Goal: Information Seeking & Learning: Find specific fact

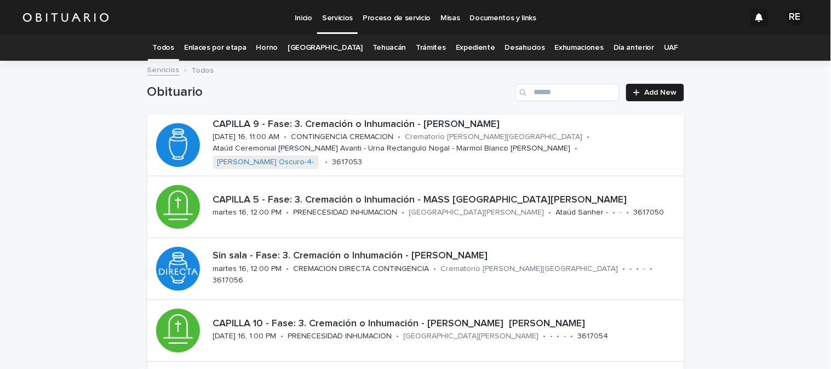
click at [456, 44] on link "Expediente" at bounding box center [475, 48] width 39 height 26
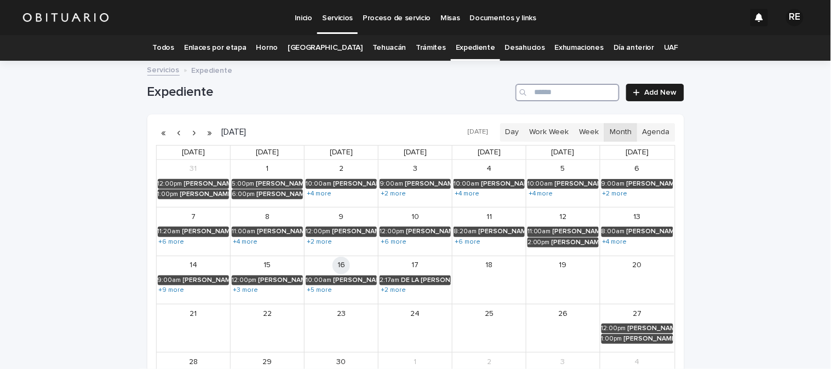
click at [546, 92] on input "Search" at bounding box center [568, 93] width 104 height 18
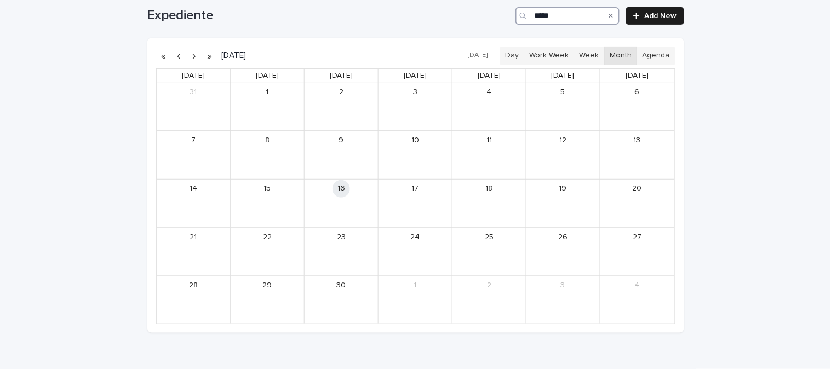
scroll to position [4, 0]
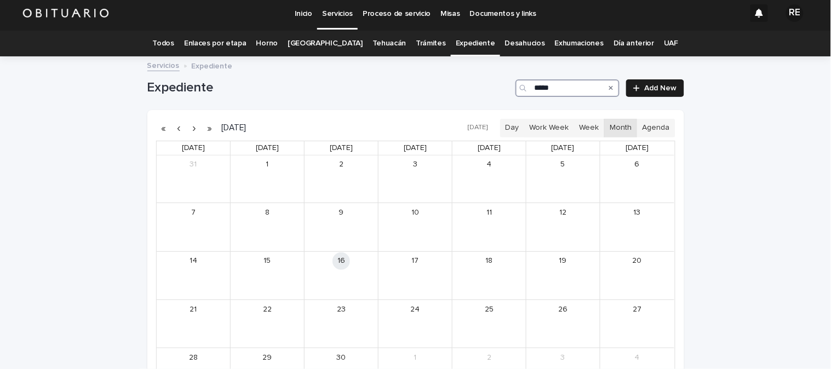
type input "******"
click at [278, 277] on div "[PERSON_NAME]" at bounding box center [279, 276] width 47 height 8
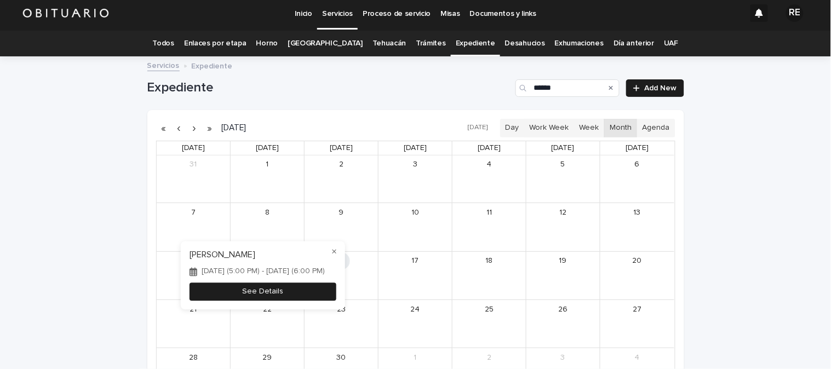
click at [281, 301] on button "See Details" at bounding box center [263, 292] width 147 height 18
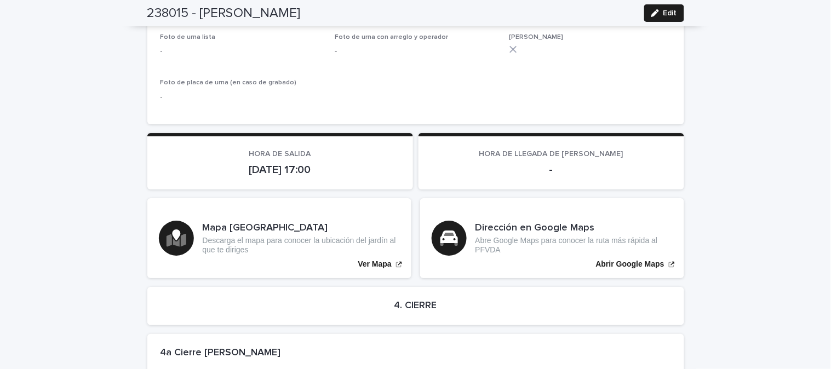
scroll to position [2189, 0]
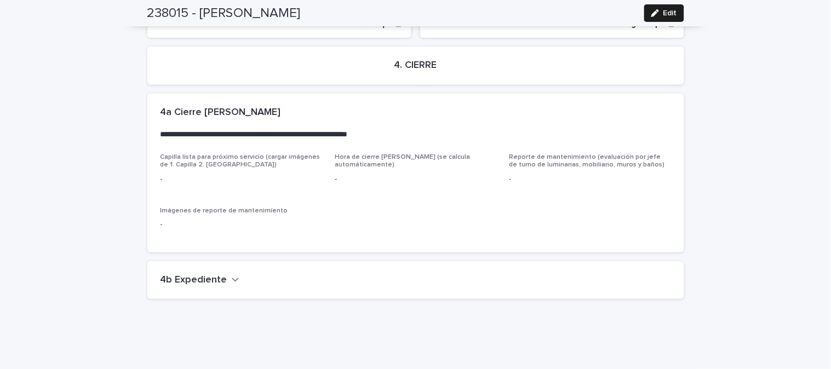
click at [232, 275] on icon "button" at bounding box center [236, 280] width 8 height 10
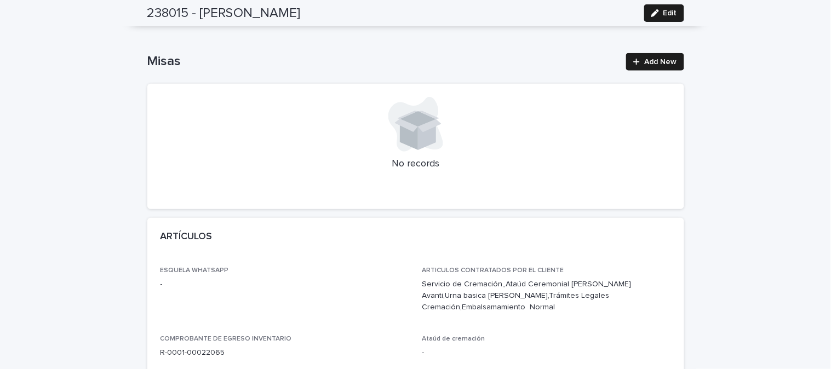
scroll to position [0, 0]
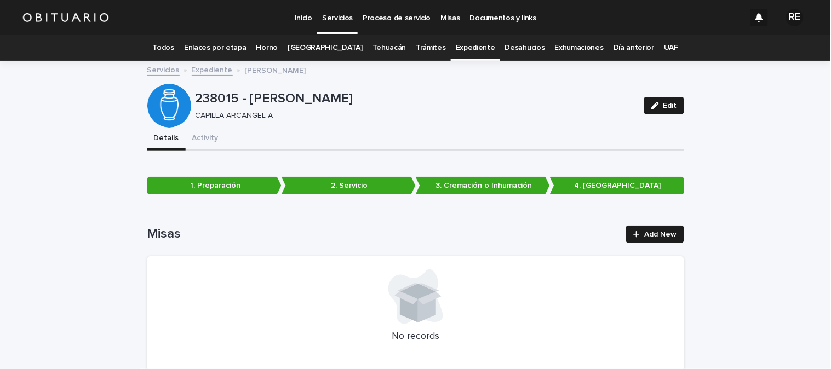
click at [174, 44] on link "Todos" at bounding box center [163, 48] width 21 height 26
